Goal: Navigation & Orientation: Find specific page/section

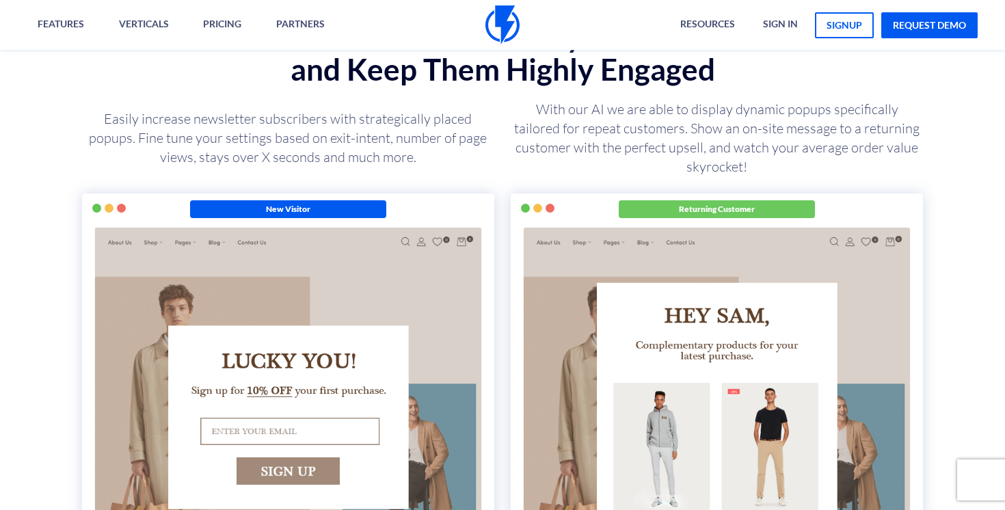
scroll to position [2363, 0]
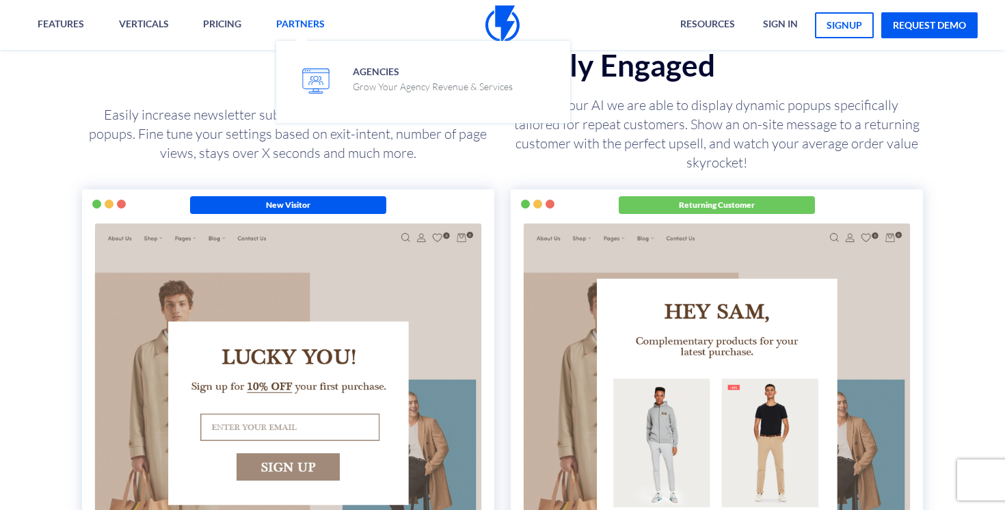
click at [292, 37] on link "Partners" at bounding box center [300, 25] width 69 height 50
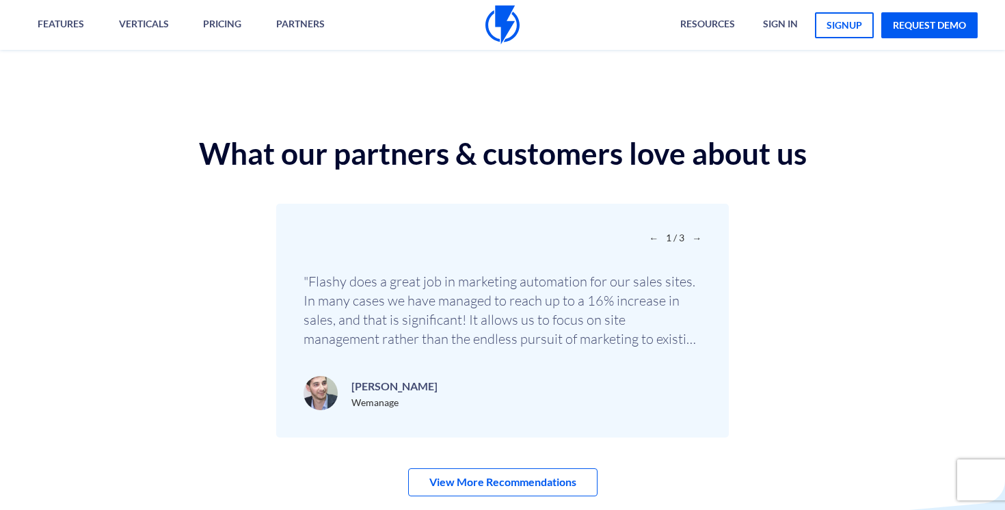
scroll to position [4365, 0]
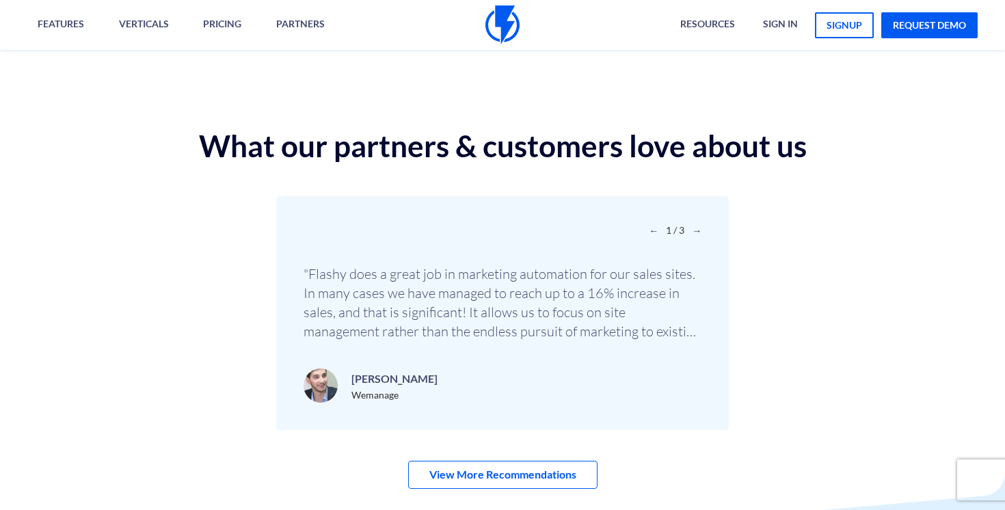
click at [698, 230] on span "→" at bounding box center [697, 230] width 10 height 12
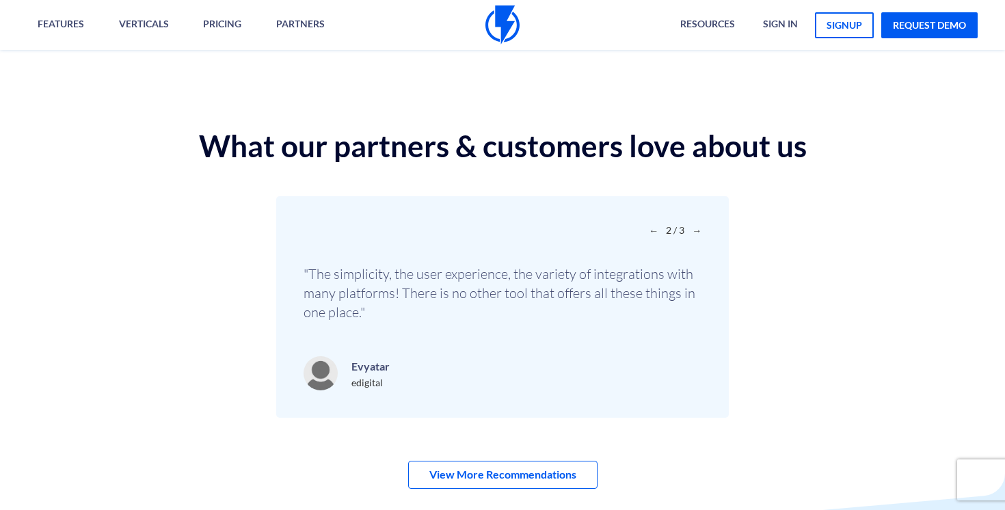
click at [698, 230] on span "→" at bounding box center [697, 230] width 10 height 12
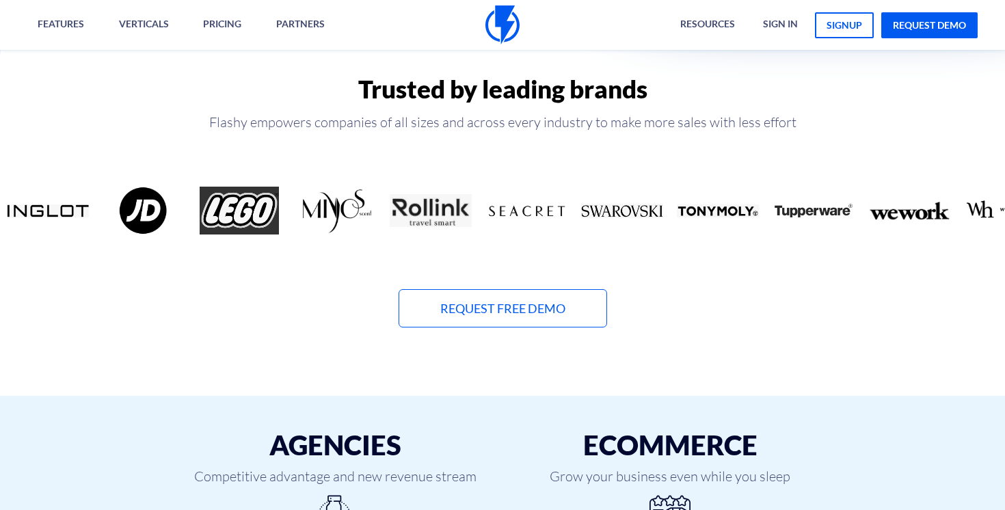
scroll to position [475, 0]
